Goal: Transaction & Acquisition: Purchase product/service

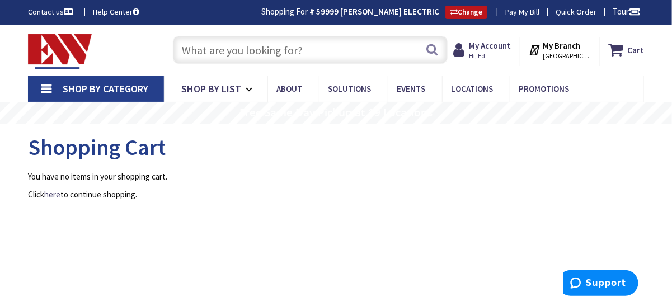
type input "Central St, Weymouth, MA 02190, USA"
click at [355, 58] on input "text" at bounding box center [310, 50] width 275 height 28
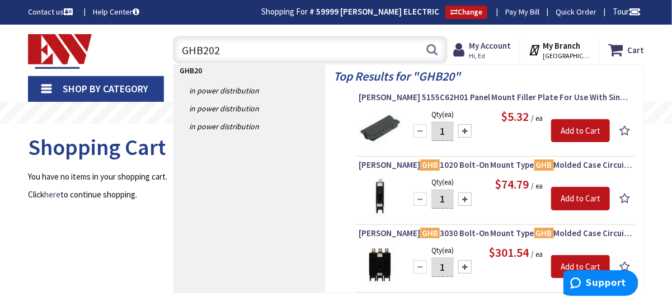
type input "GHB2020"
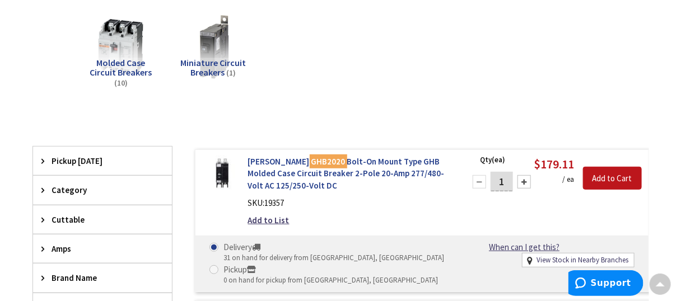
scroll to position [169, 0]
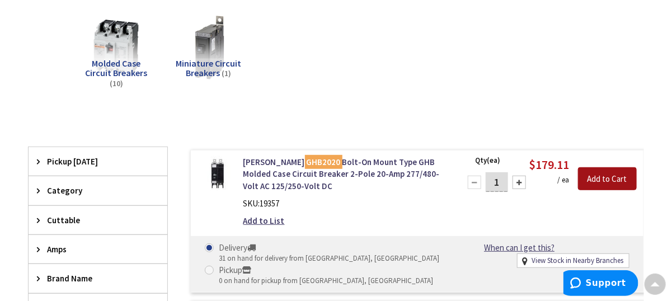
click at [607, 177] on input "Add to Cart" at bounding box center [607, 179] width 59 height 24
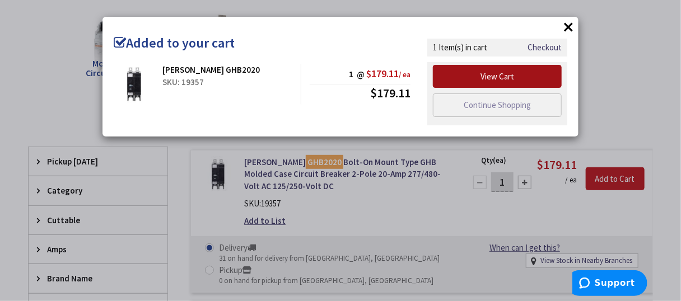
click at [499, 74] on link "View Cart" at bounding box center [497, 77] width 129 height 24
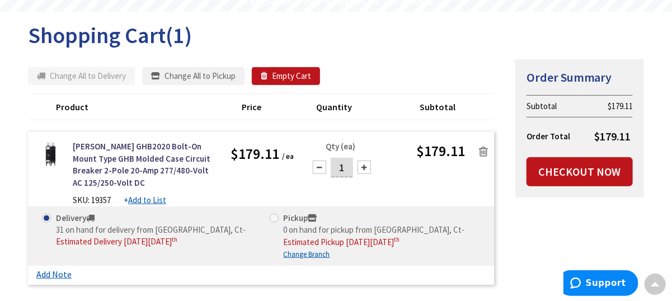
scroll to position [168, 0]
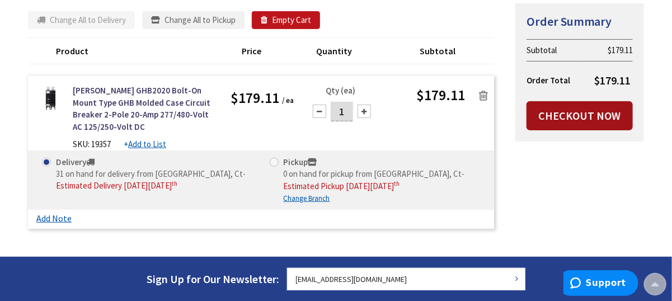
click at [604, 113] on link "Checkout Now" at bounding box center [580, 115] width 106 height 29
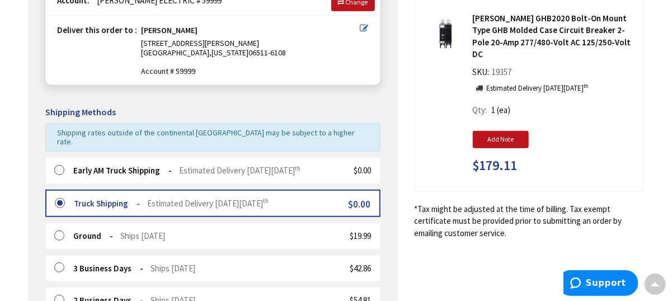
scroll to position [224, 0]
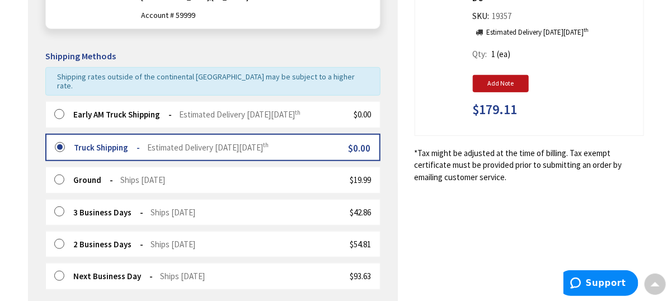
click at [61, 109] on label at bounding box center [62, 114] width 17 height 11
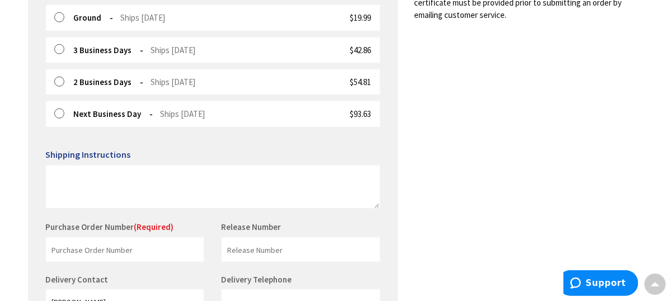
scroll to position [392, 0]
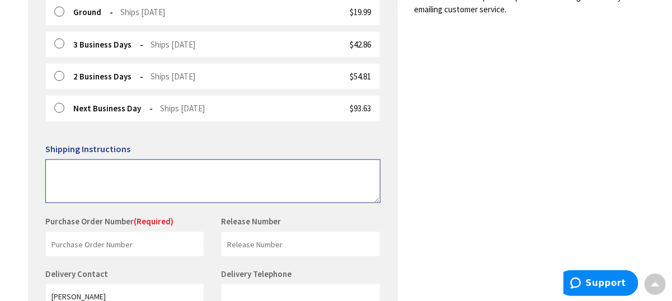
click at [112, 167] on textarea at bounding box center [212, 182] width 335 height 44
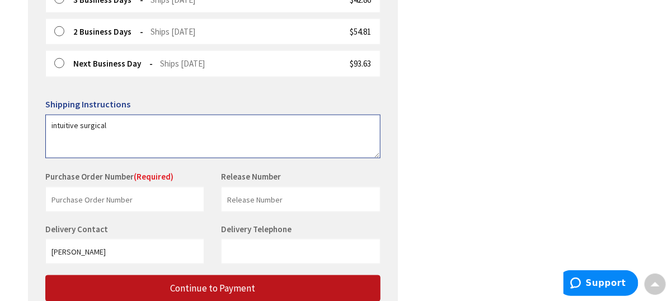
scroll to position [448, 0]
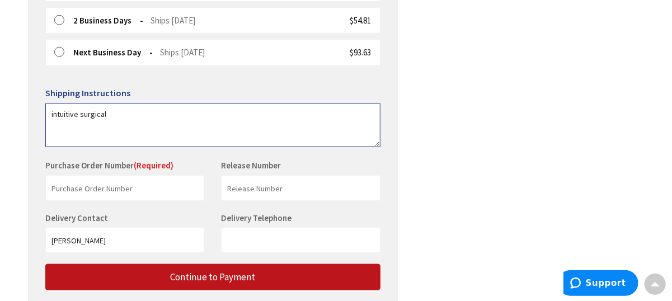
type textarea "intuitive surgical"
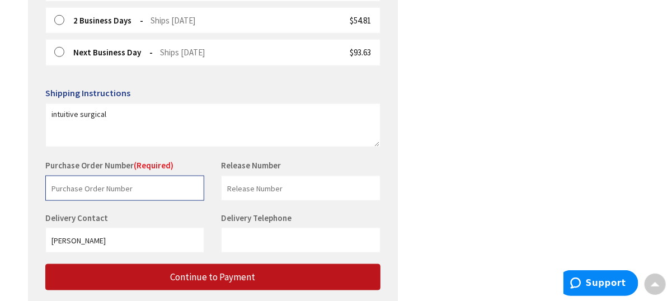
click at [111, 178] on input "text" at bounding box center [124, 188] width 159 height 25
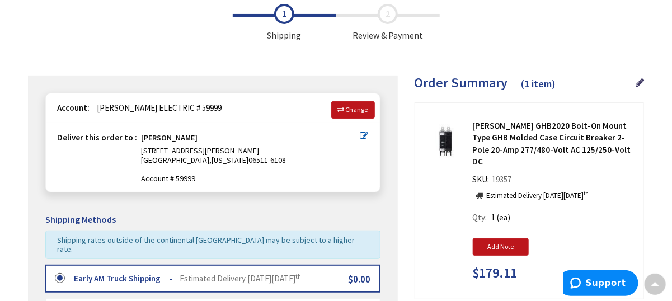
scroll to position [56, 0]
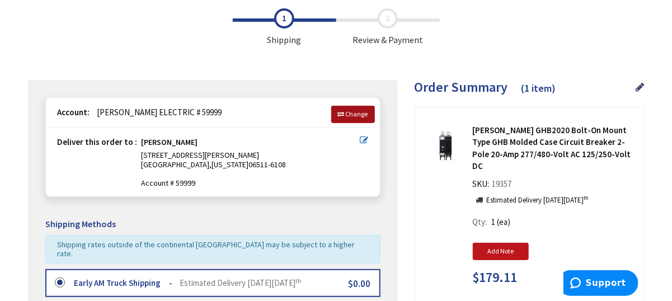
click at [353, 114] on span "Change" at bounding box center [357, 114] width 22 height 8
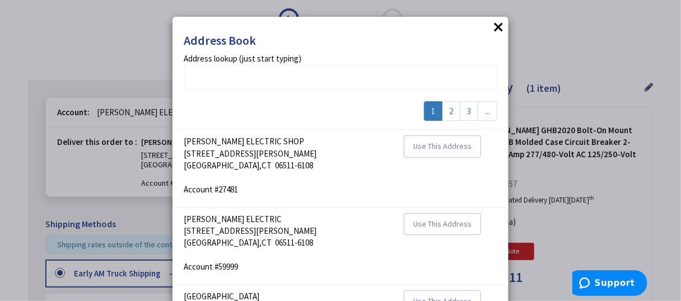
click at [522, 24] on div "× Address Book addrlookuperror Address lookup (just start typing) 1 2 3 ... FOR…" at bounding box center [340, 150] width 681 height 301
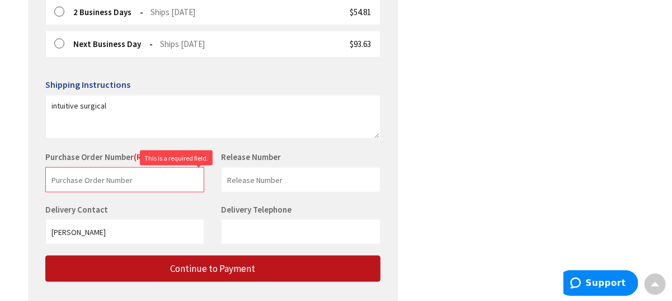
scroll to position [499, 0]
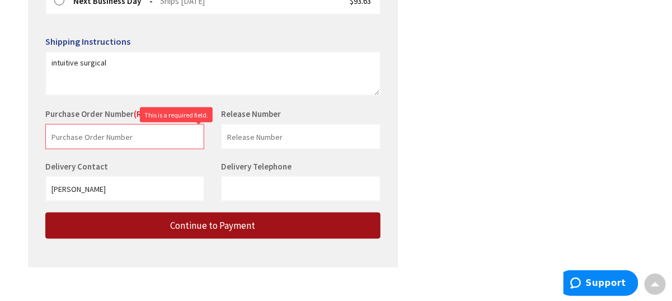
click at [218, 219] on span "Continue to Payment" at bounding box center [212, 225] width 85 height 12
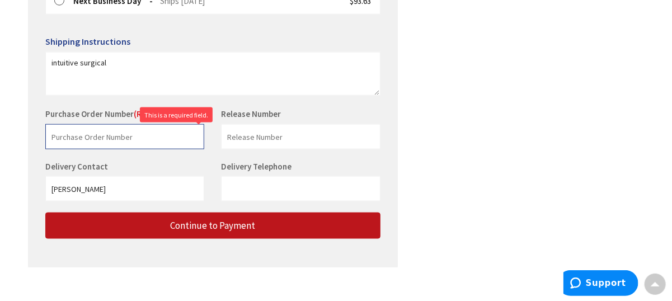
click at [151, 124] on input "text" at bounding box center [124, 136] width 159 height 25
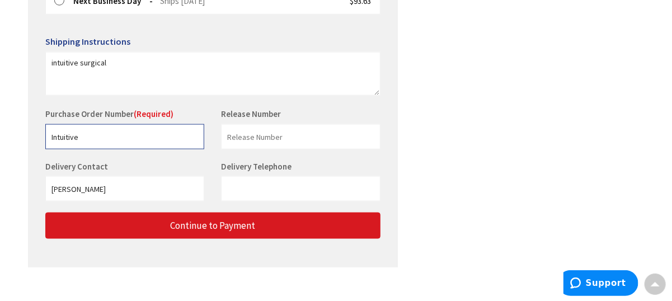
type input "Intuitive"
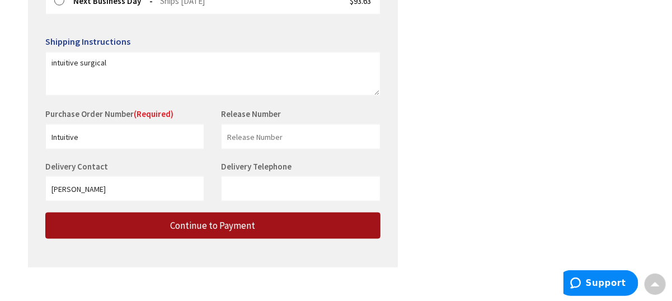
click at [255, 219] on span "Continue to Payment" at bounding box center [212, 225] width 85 height 12
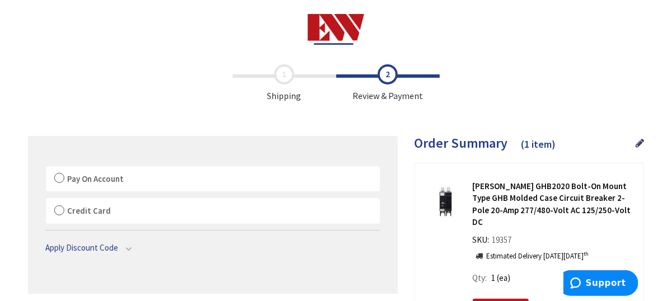
click at [60, 177] on label "Pay On Account" at bounding box center [213, 179] width 334 height 26
click at [46, 169] on input "Pay On Account" at bounding box center [46, 169] width 0 height 0
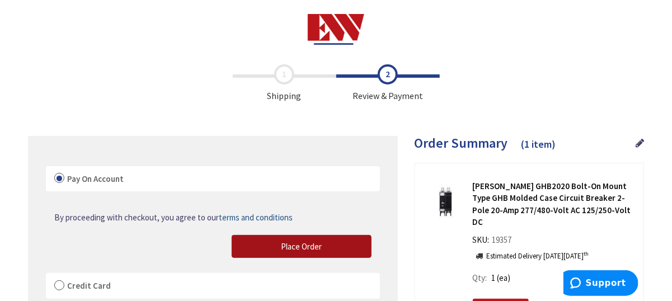
click at [300, 246] on span "Place Order" at bounding box center [301, 246] width 41 height 11
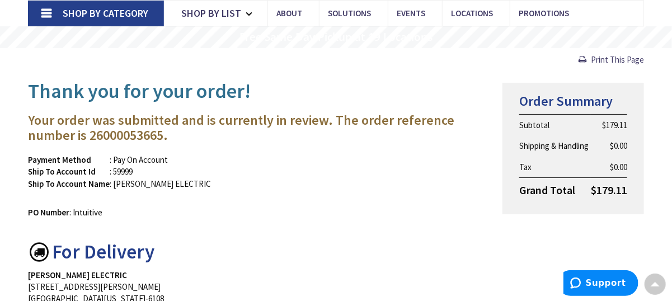
scroll to position [8, 0]
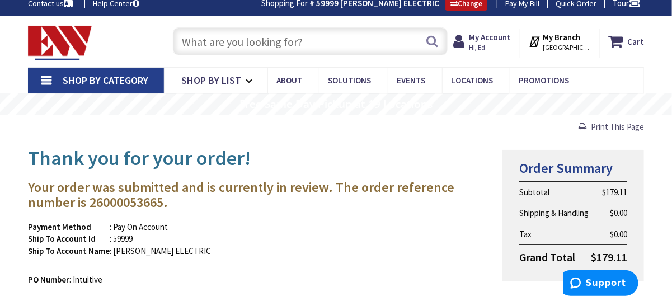
click at [612, 124] on span "Print This Page" at bounding box center [617, 126] width 53 height 11
